Goal: Transaction & Acquisition: Obtain resource

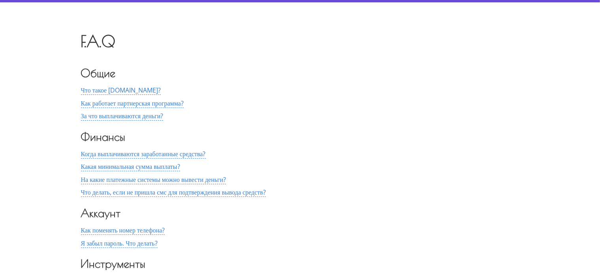
scroll to position [40, 0]
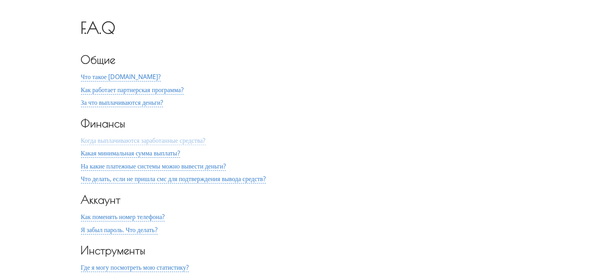
click at [206, 139] on span "Когда выплачиваются заработанные средства?" at bounding box center [143, 140] width 125 height 9
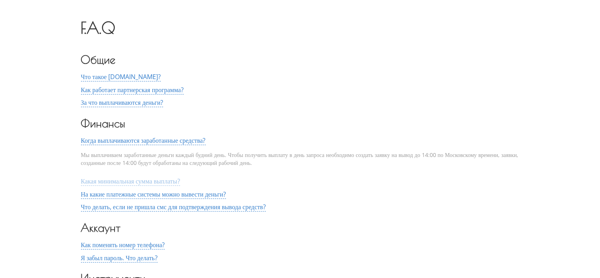
click at [180, 181] on span "Какая минимальная сумма выплаты?" at bounding box center [130, 181] width 99 height 9
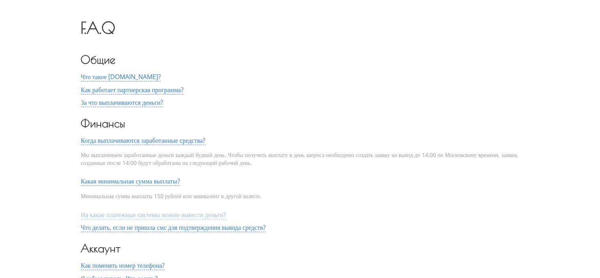
click at [218, 214] on span "На какие платежные системы можно вывести деньги?" at bounding box center [153, 214] width 145 height 9
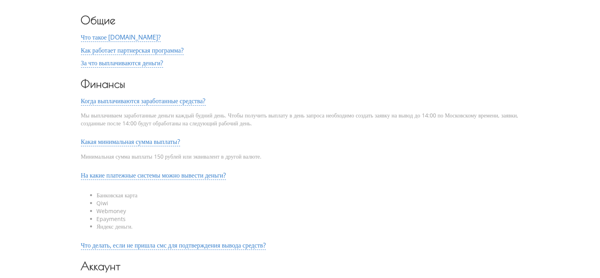
scroll to position [158, 0]
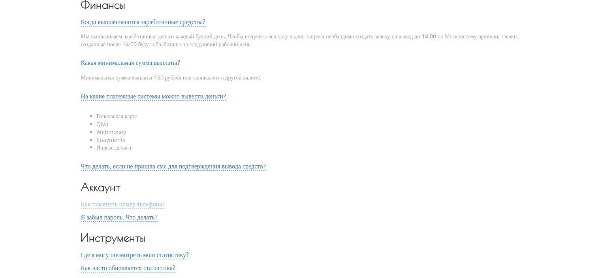
click at [163, 206] on span "Как поменять номер телефона?" at bounding box center [123, 204] width 84 height 9
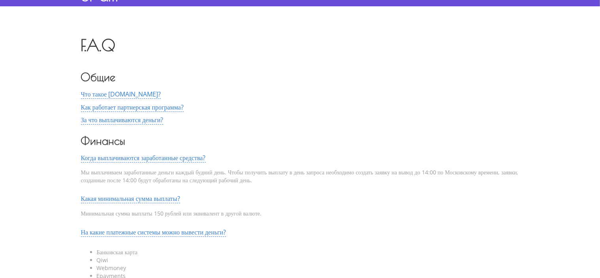
scroll to position [0, 0]
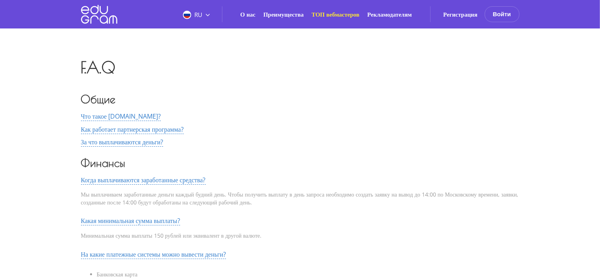
click at [338, 13] on link "ТОП вебмастеров" at bounding box center [336, 14] width 48 height 8
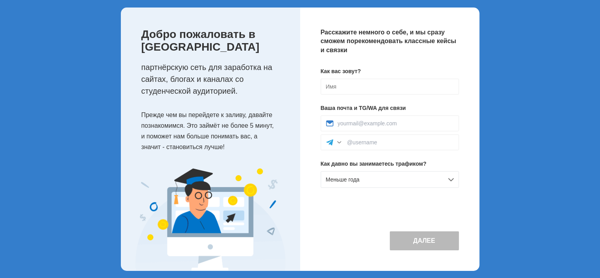
scroll to position [46, 0]
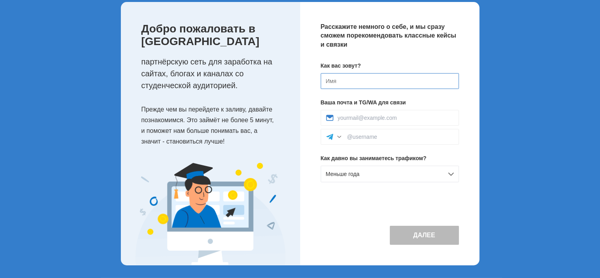
click at [336, 79] on input at bounding box center [390, 81] width 138 height 16
type input "VALERIY"
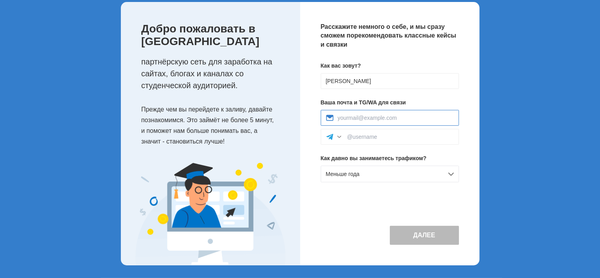
click at [343, 115] on input at bounding box center [396, 118] width 116 height 6
type input "bigscorpi@gmail.com"
click at [362, 139] on input at bounding box center [400, 137] width 107 height 6
click at [349, 136] on input at bounding box center [400, 137] width 107 height 6
paste input "@churovlive"
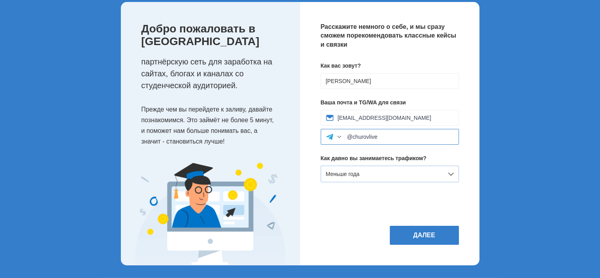
type input "@churovlive"
click at [451, 170] on div "Меньше года" at bounding box center [390, 174] width 138 height 17
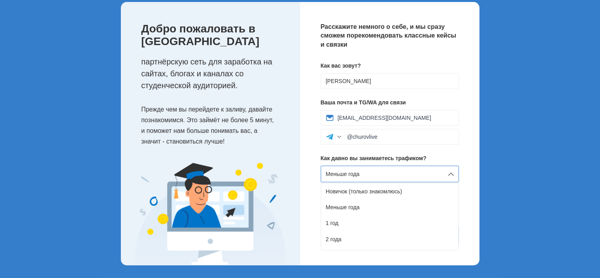
drag, startPoint x: 336, startPoint y: 240, endPoint x: 386, endPoint y: 228, distance: 51.3
click at [336, 240] on div "2 года" at bounding box center [390, 239] width 138 height 16
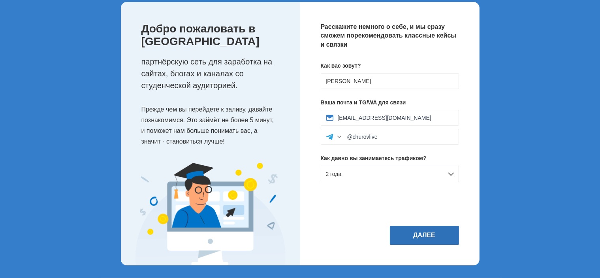
click at [437, 240] on button "Далее" at bounding box center [424, 235] width 69 height 19
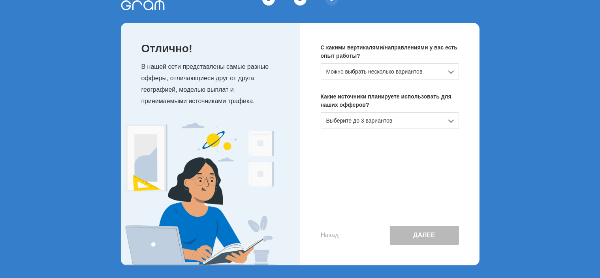
scroll to position [0, 0]
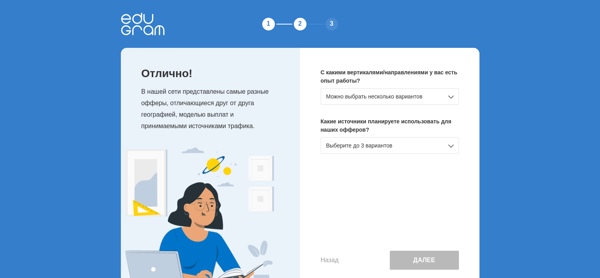
click at [452, 94] on div "Можно выбрать несколько вариантов" at bounding box center [390, 96] width 138 height 17
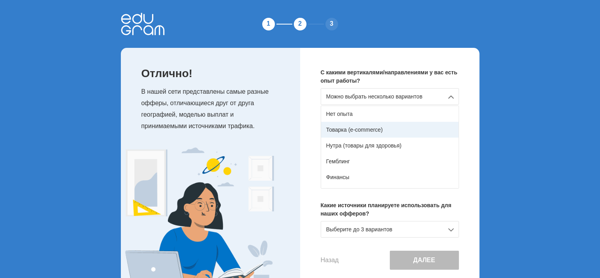
click at [351, 128] on div "Товарка (e-commerce)" at bounding box center [390, 130] width 138 height 16
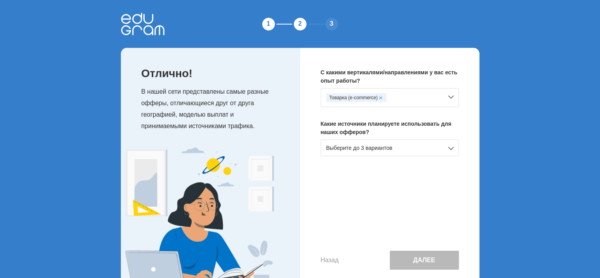
click at [449, 147] on div "Выберите до 3 вариантов" at bounding box center [390, 148] width 138 height 17
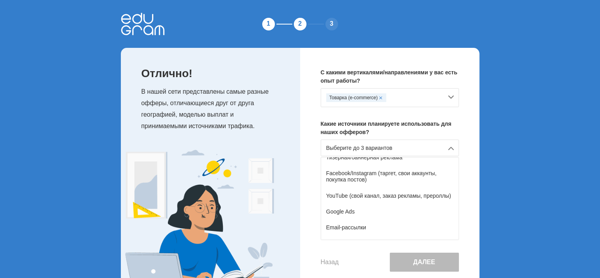
scroll to position [44, 0]
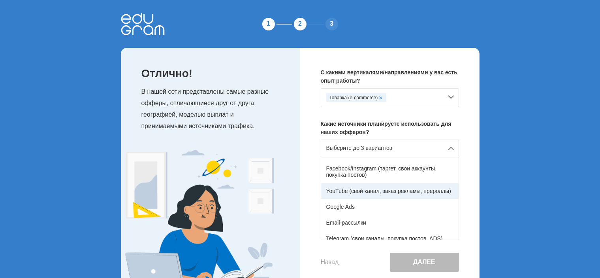
click at [345, 189] on div "YouTube (свой канал, заказ рекламы, прероллы)" at bounding box center [390, 191] width 138 height 16
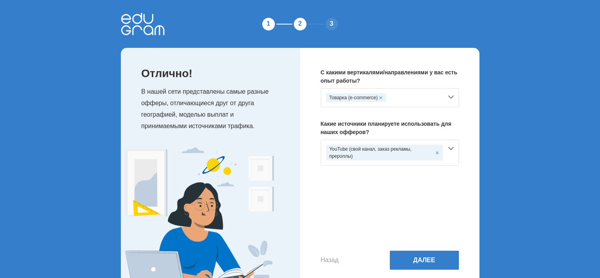
click at [451, 147] on div "YouTube (свой канал, заказ рекламы, прероллы)" at bounding box center [390, 153] width 138 height 26
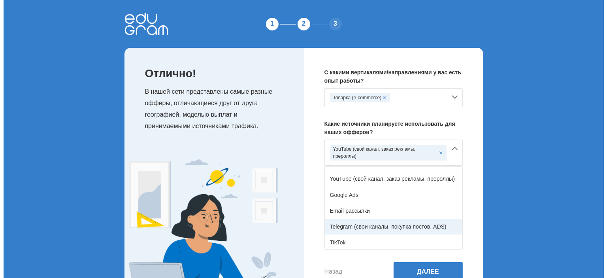
scroll to position [119, 0]
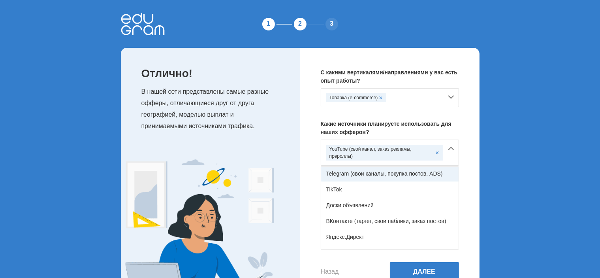
click at [333, 174] on div "Telegram (свои каналы, покупка постов, ADS)" at bounding box center [390, 174] width 138 height 16
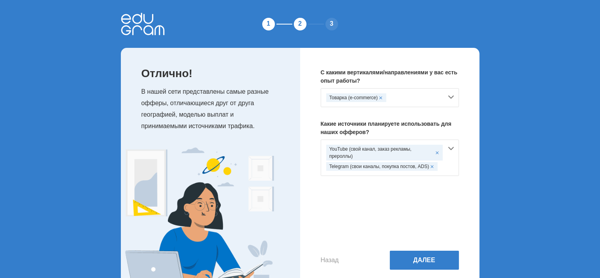
click at [432, 166] on span at bounding box center [432, 166] width 3 height 3
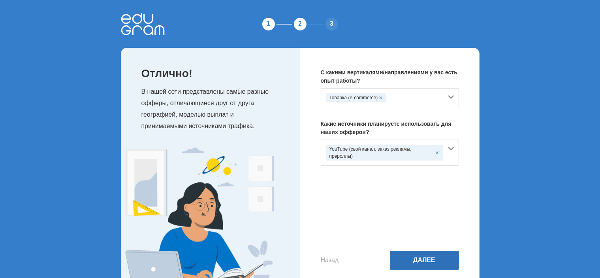
click at [429, 260] on button "Далее" at bounding box center [424, 260] width 69 height 19
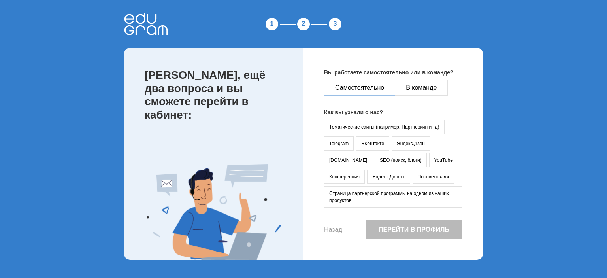
click at [364, 85] on button "Самостоятельно" at bounding box center [359, 88] width 71 height 16
click at [429, 158] on button "YouTube" at bounding box center [443, 160] width 29 height 14
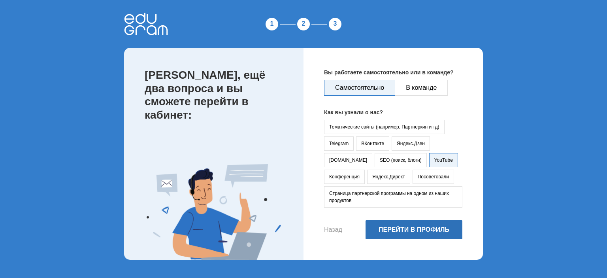
click at [417, 229] on button "Перейти в профиль" at bounding box center [414, 229] width 97 height 19
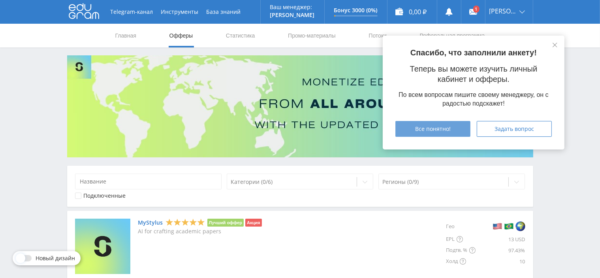
click at [445, 129] on span "Все понятно!" at bounding box center [433, 129] width 36 height 6
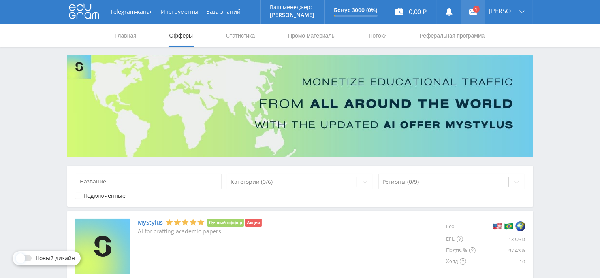
click at [477, 9] on link at bounding box center [474, 12] width 24 height 24
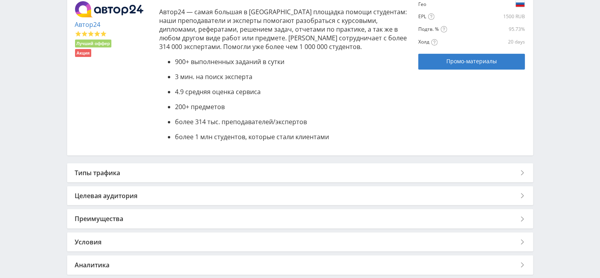
scroll to position [198, 0]
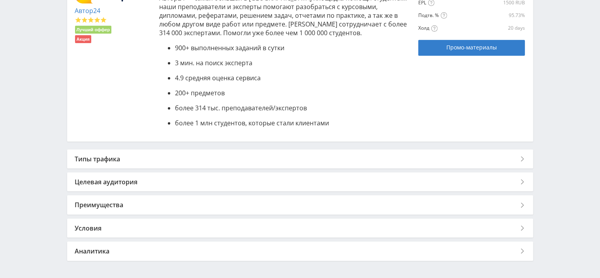
click at [519, 158] on div "Типы трафика" at bounding box center [300, 158] width 466 height 19
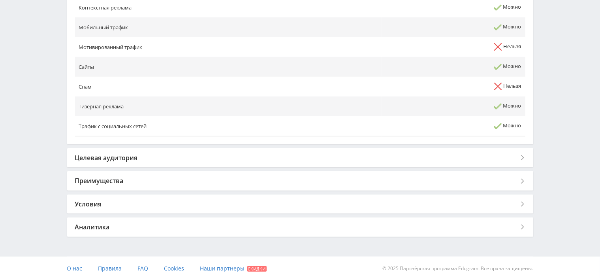
scroll to position [491, 0]
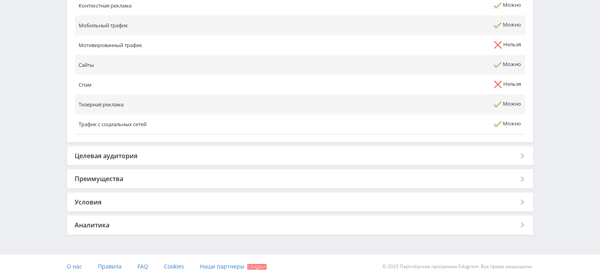
click at [522, 154] on div "Целевая аудитория" at bounding box center [300, 155] width 466 height 19
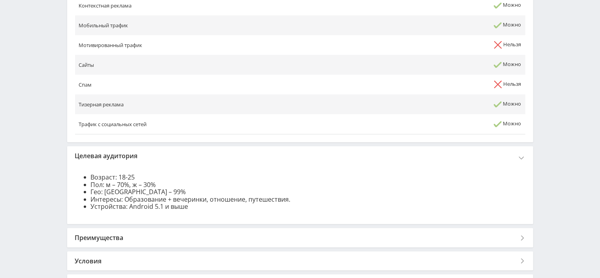
click at [522, 154] on div "Целевая аудитория" at bounding box center [300, 155] width 466 height 19
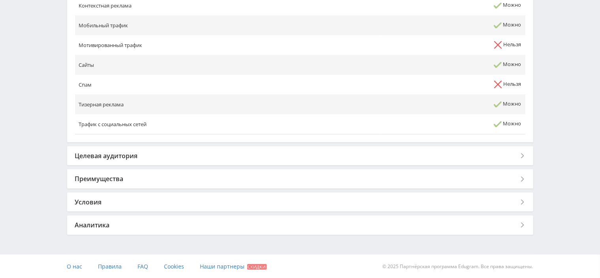
click at [519, 200] on div "Условия" at bounding box center [300, 201] width 466 height 19
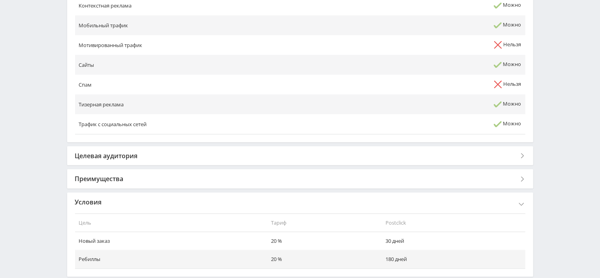
scroll to position [531, 0]
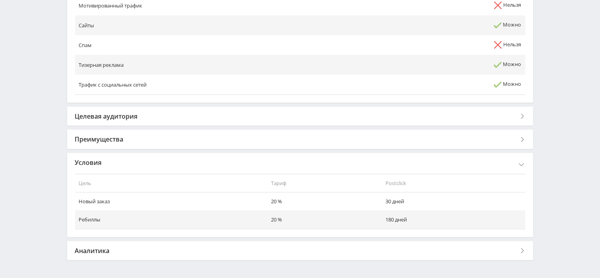
click at [523, 162] on div "Условия" at bounding box center [300, 162] width 466 height 19
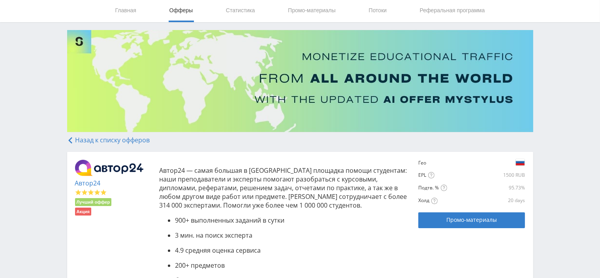
scroll to position [40, 0]
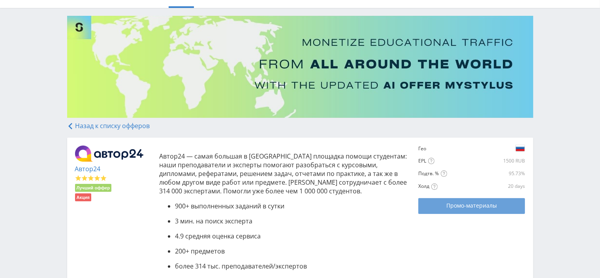
click at [462, 206] on span "Промо-материалы" at bounding box center [472, 205] width 51 height 6
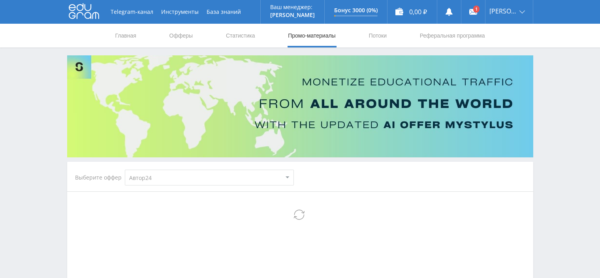
select select "1"
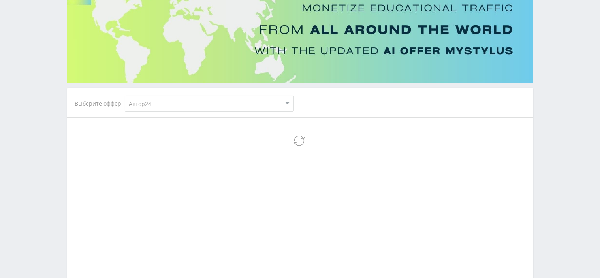
select select "1"
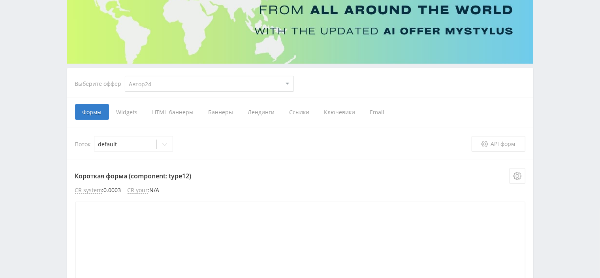
scroll to position [158, 0]
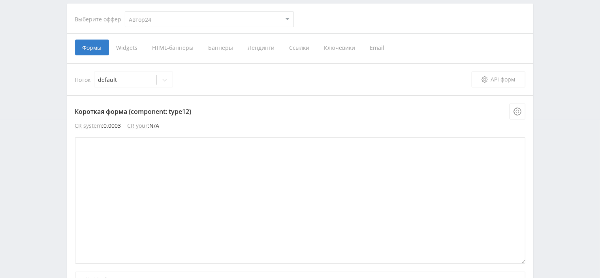
click at [299, 47] on span "Ссылки" at bounding box center [299, 48] width 35 height 16
click at [0, 0] on input "Ссылки" at bounding box center [0, 0] width 0 height 0
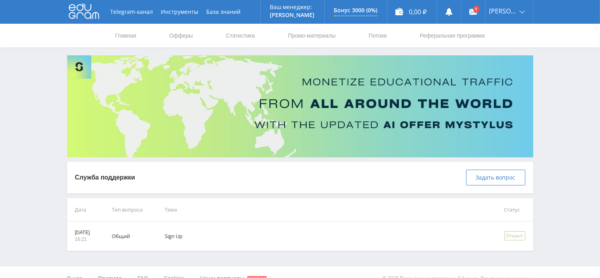
scroll to position [12, 0]
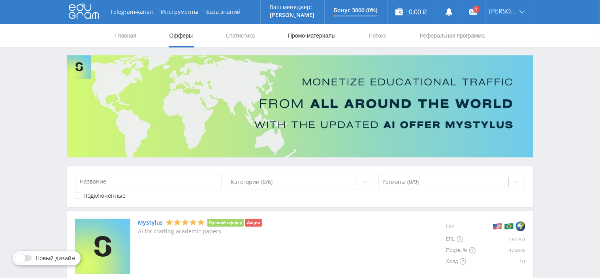
click at [322, 33] on link "Промо-материалы" at bounding box center [311, 36] width 49 height 24
select select "1"
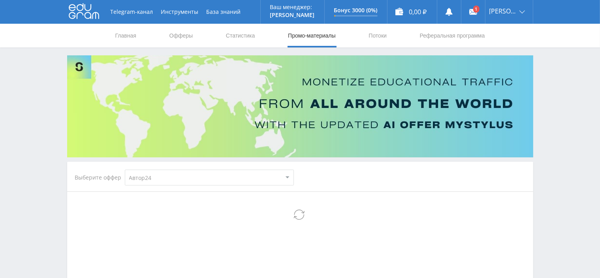
select select "1"
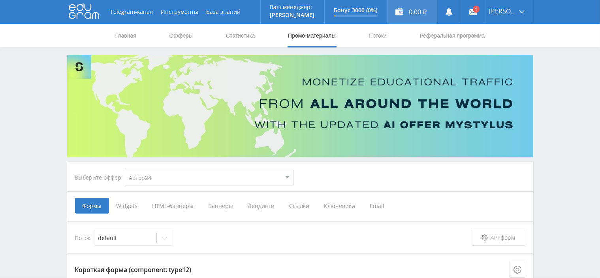
click at [411, 9] on div "0,00 ₽" at bounding box center [412, 12] width 49 height 24
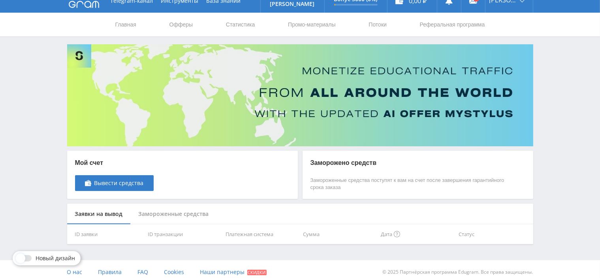
scroll to position [17, 0]
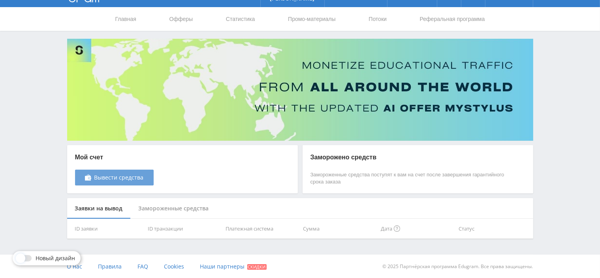
click at [129, 175] on span "Вывести средства" at bounding box center [118, 177] width 49 height 6
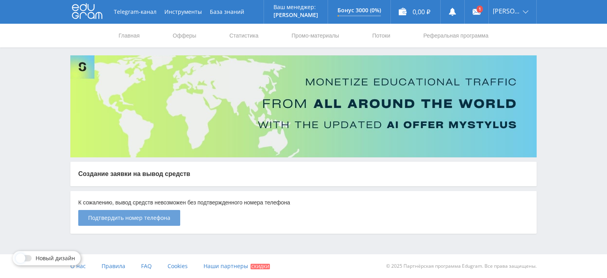
click at [147, 216] on span "Подтвердить номер телефона" at bounding box center [129, 218] width 82 height 6
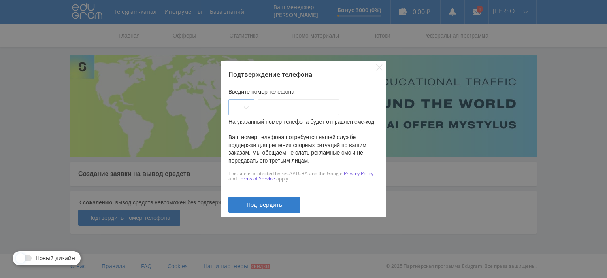
click at [234, 106] on div at bounding box center [234, 108] width 2 height 8
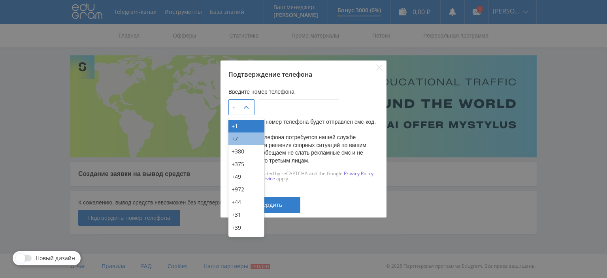
click at [234, 138] on div "+7" at bounding box center [246, 138] width 36 height 13
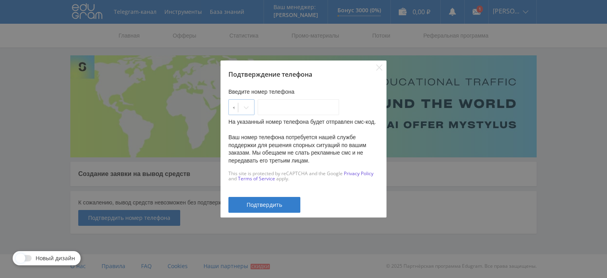
click at [249, 107] on icon at bounding box center [246, 107] width 6 height 6
click at [250, 104] on div at bounding box center [246, 108] width 16 height 16
click at [272, 104] on input "___-___-__-__" at bounding box center [298, 107] width 81 height 16
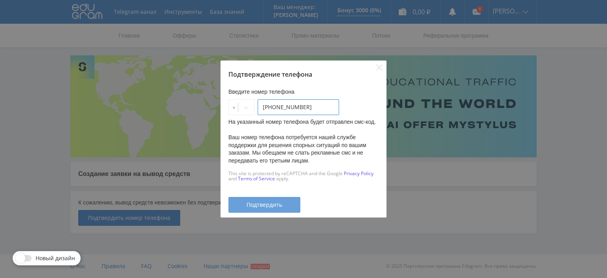
type input "937-353-51-11"
click at [271, 202] on span "Подтвердить" at bounding box center [265, 205] width 36 height 6
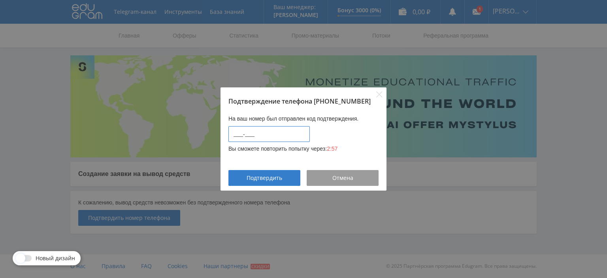
click at [240, 132] on input "____-____" at bounding box center [268, 134] width 81 height 16
type input "5430-7970"
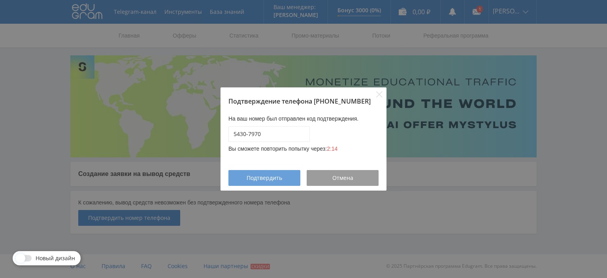
click at [274, 176] on span "Подтвердить" at bounding box center [265, 178] width 36 height 6
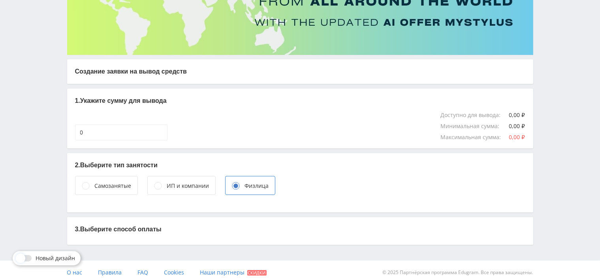
scroll to position [108, 0]
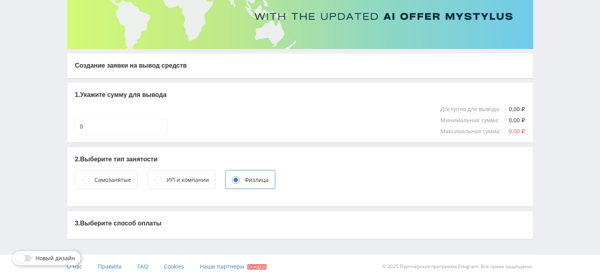
click at [86, 177] on circle at bounding box center [85, 179] width 7 height 7
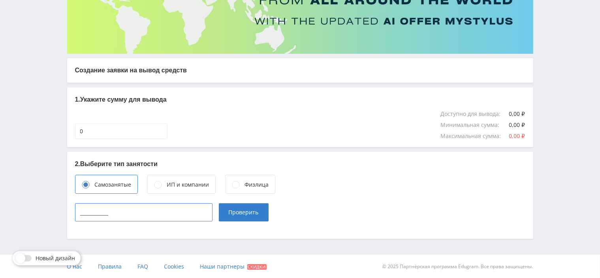
click at [83, 211] on input "____________" at bounding box center [144, 212] width 138 height 18
type input "024504752553"
click at [252, 213] on span "Проверить" at bounding box center [244, 212] width 30 height 6
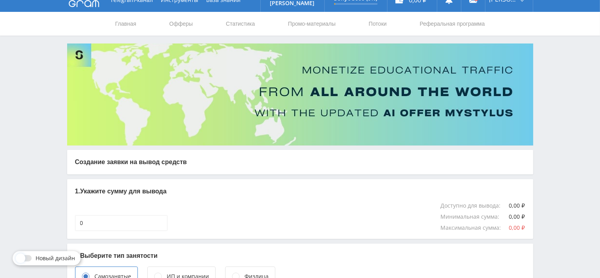
scroll to position [0, 0]
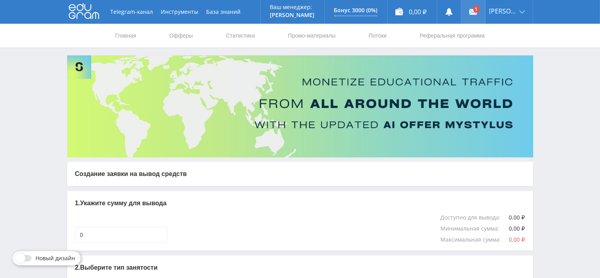
click at [477, 8] on link at bounding box center [474, 12] width 24 height 24
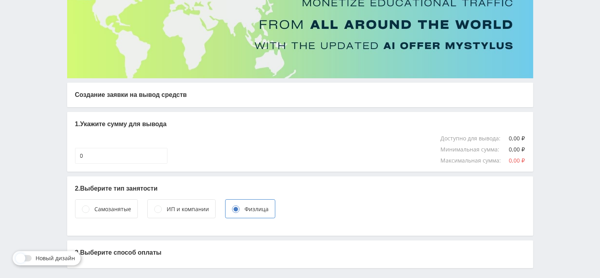
scroll to position [108, 0]
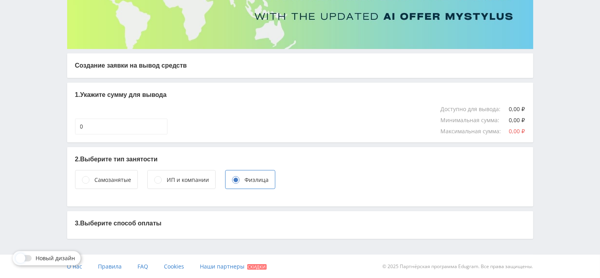
click at [87, 177] on circle at bounding box center [85, 179] width 7 height 7
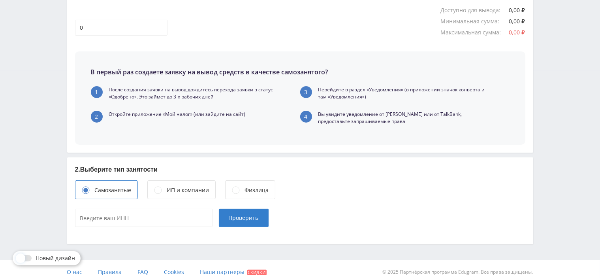
scroll to position [213, 0]
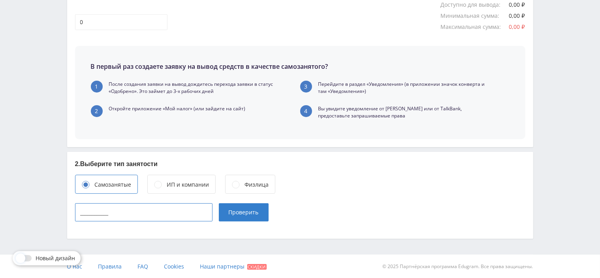
click at [85, 207] on input "____________" at bounding box center [144, 212] width 138 height 18
type input "024504752553"
click at [245, 214] on span "Проверить" at bounding box center [244, 212] width 30 height 6
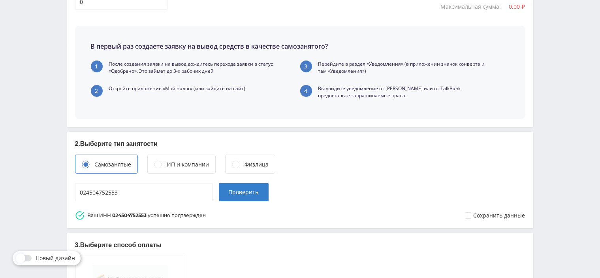
scroll to position [237, 0]
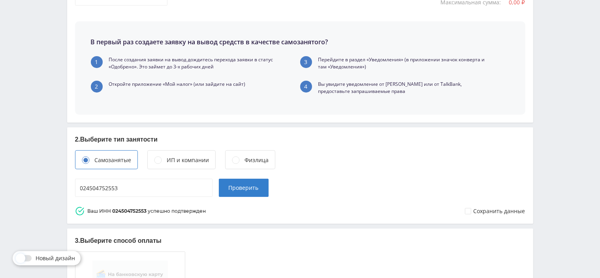
click at [234, 159] on circle at bounding box center [235, 159] width 7 height 7
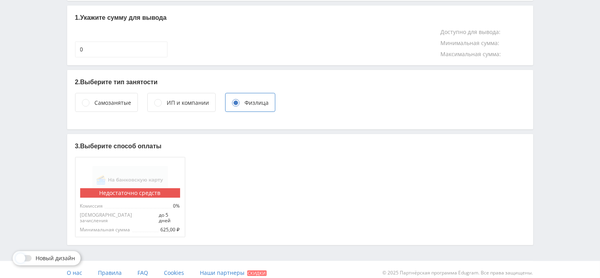
scroll to position [108, 0]
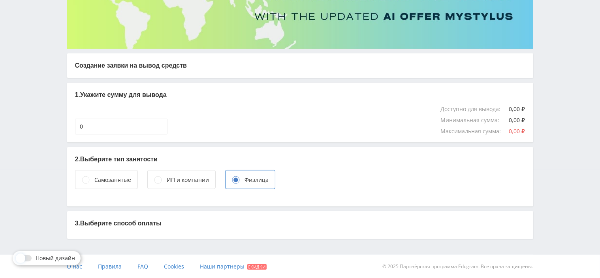
click at [145, 220] on p "3. Выберите способ оплаты" at bounding box center [300, 223] width 451 height 9
click at [119, 221] on p "3. Выберите способ оплаты" at bounding box center [300, 223] width 451 height 9
click at [84, 178] on circle at bounding box center [85, 179] width 7 height 7
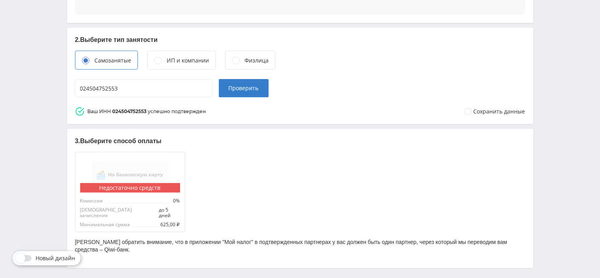
scroll to position [345, 0]
